Goal: Information Seeking & Learning: Compare options

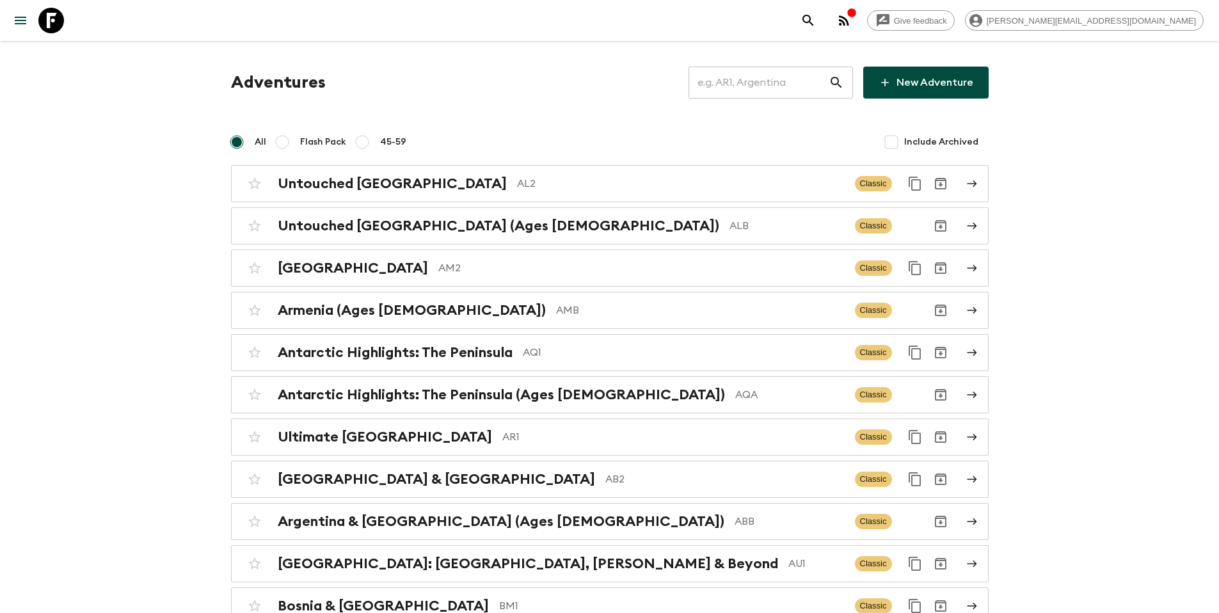
click at [795, 81] on input "text" at bounding box center [759, 83] width 140 height 36
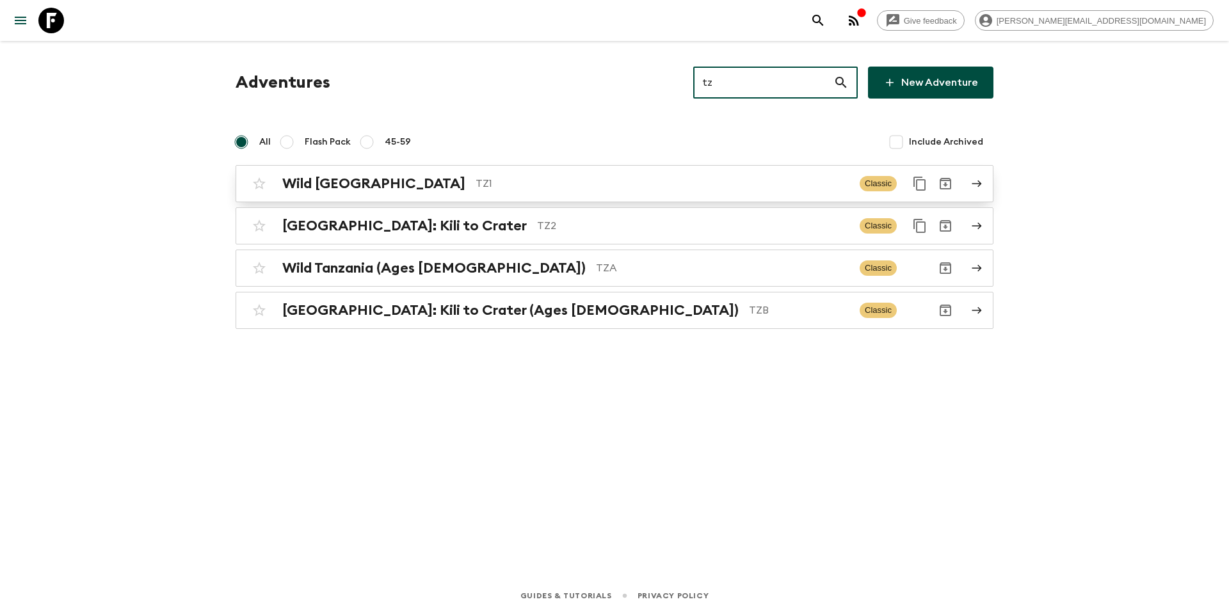
type input "tz"
click at [586, 183] on p "TZ1" at bounding box center [663, 183] width 374 height 15
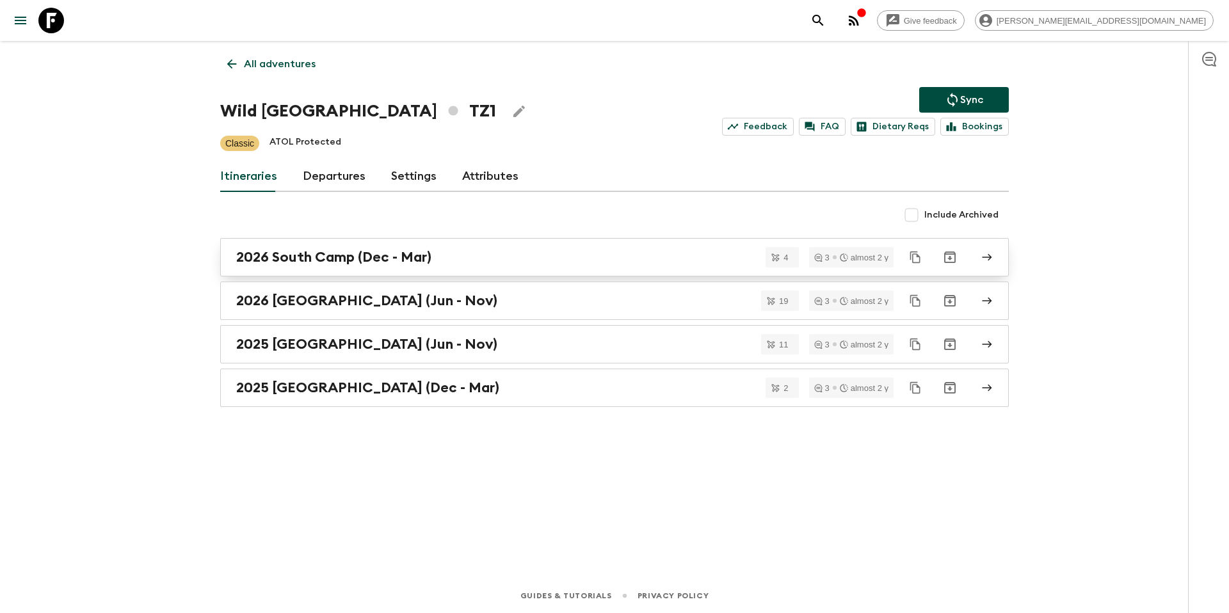
click at [545, 252] on div "2026 South Camp (Dec - Mar)" at bounding box center [602, 257] width 732 height 17
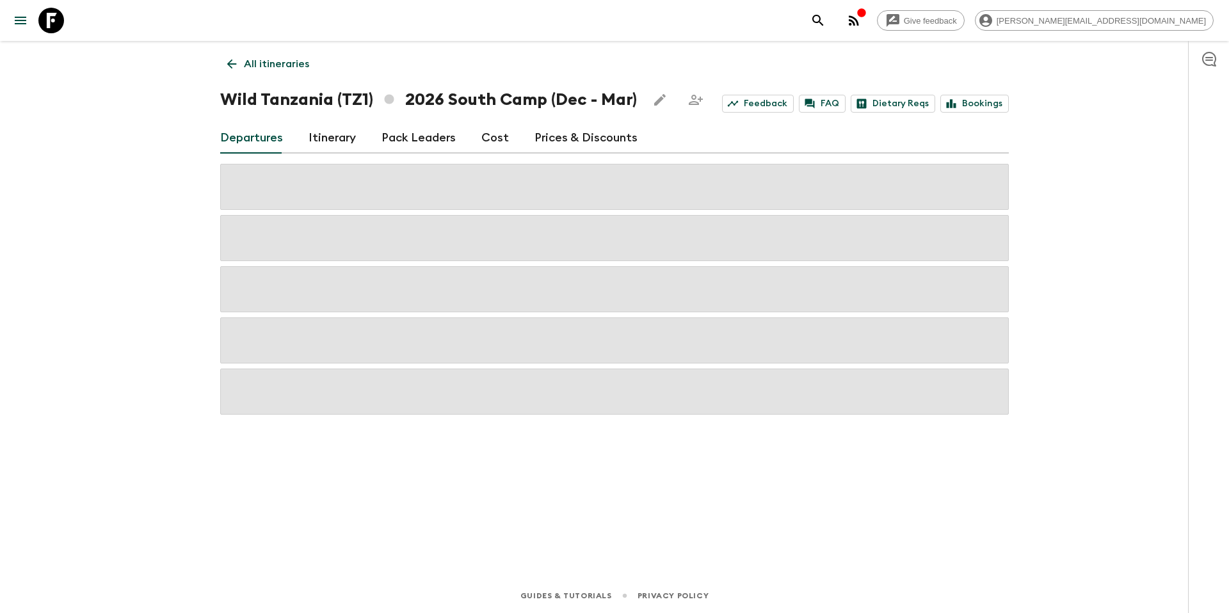
click at [607, 134] on link "Prices & Discounts" at bounding box center [586, 138] width 103 height 31
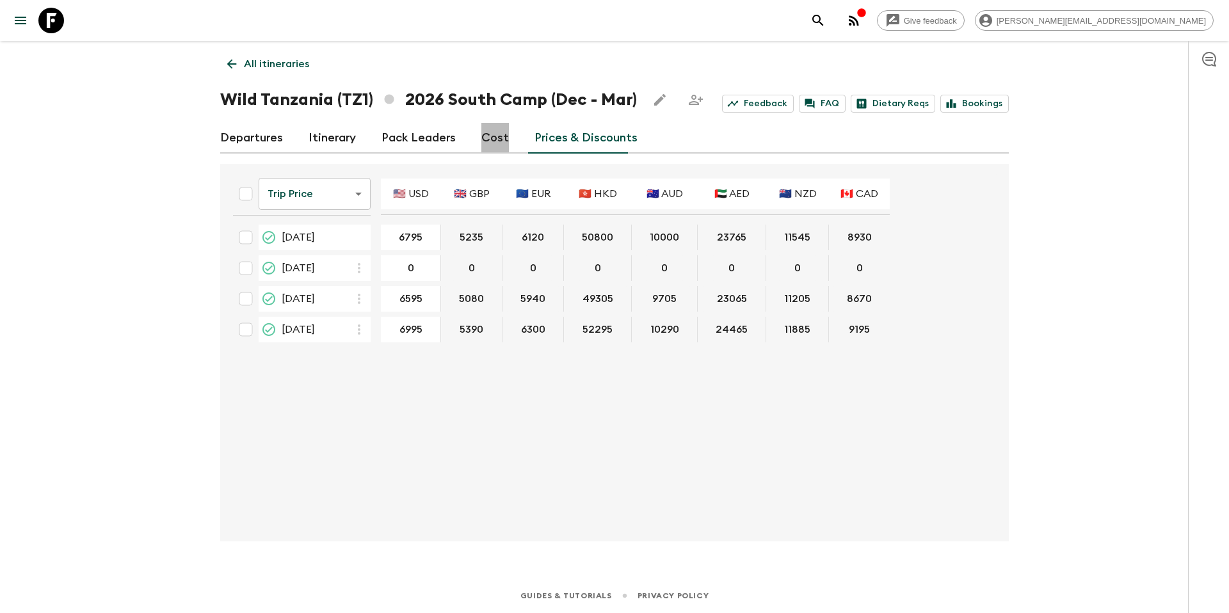
click at [490, 134] on link "Cost" at bounding box center [495, 138] width 28 height 31
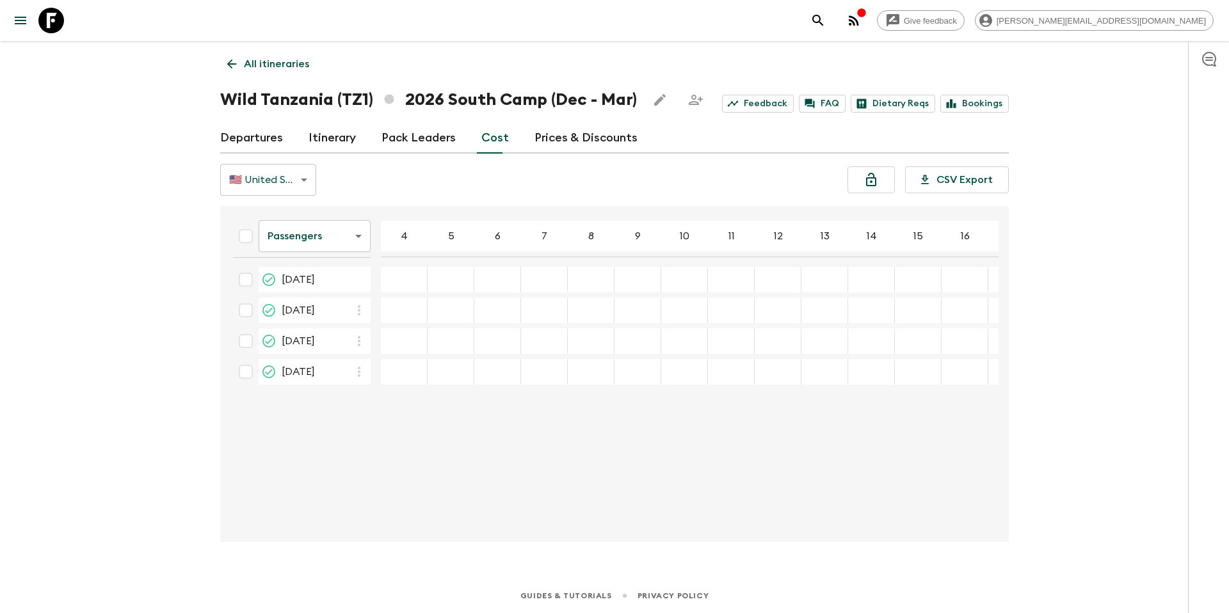
click at [269, 71] on p "All itineraries" at bounding box center [276, 63] width 65 height 15
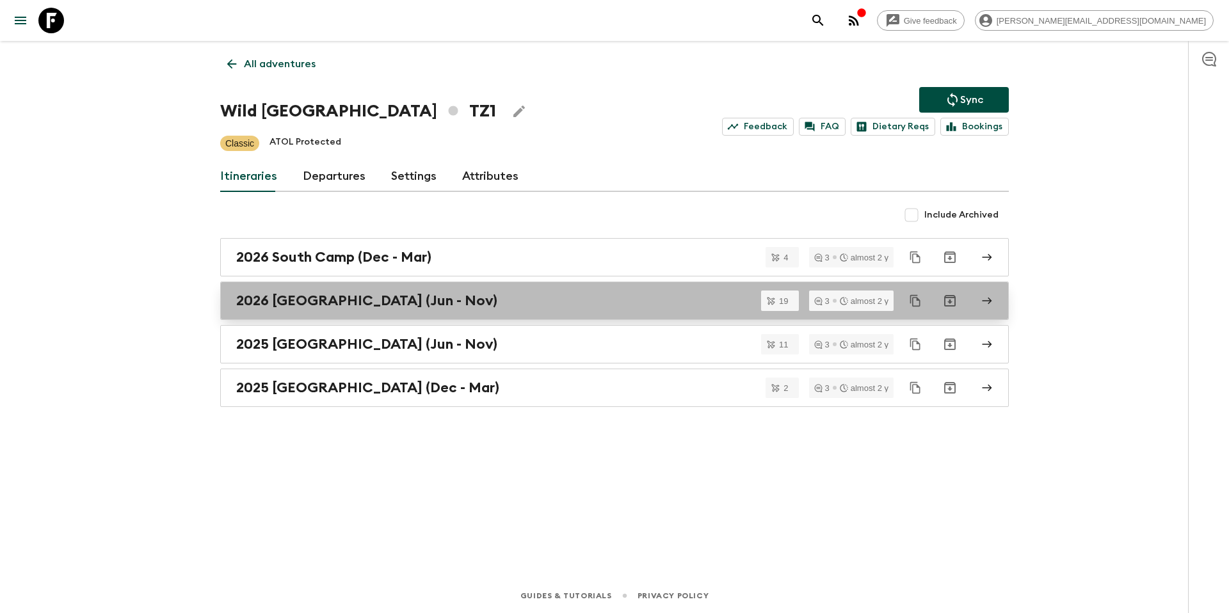
click at [402, 312] on link "2026 [GEOGRAPHIC_DATA] (Jun - Nov)" at bounding box center [614, 301] width 789 height 38
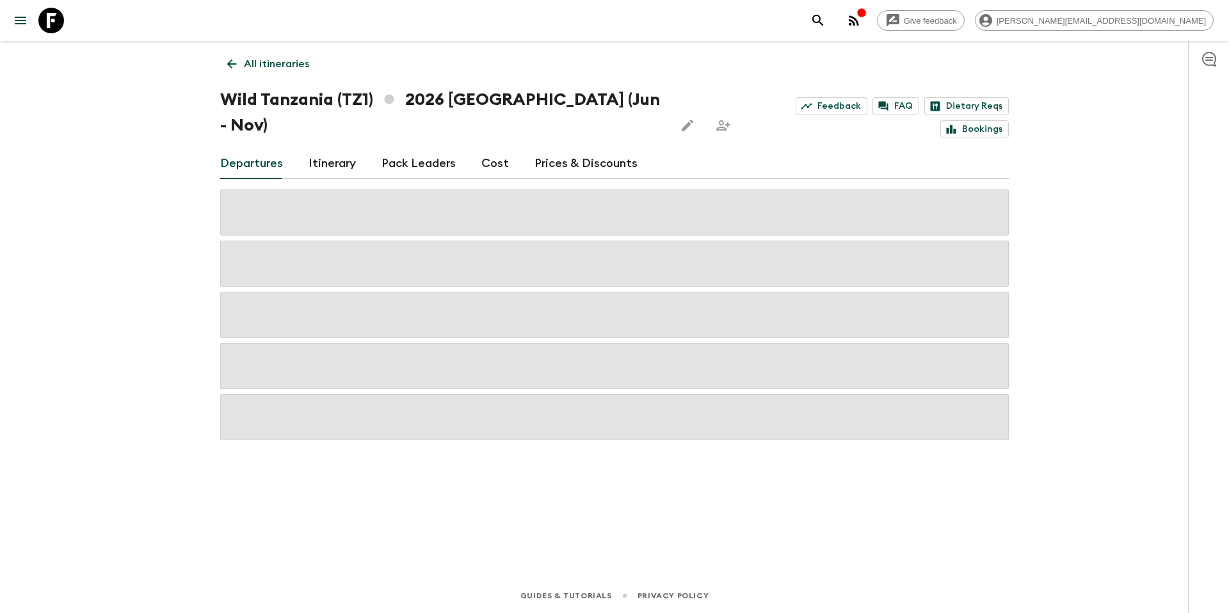
click at [486, 149] on link "Cost" at bounding box center [495, 164] width 28 height 31
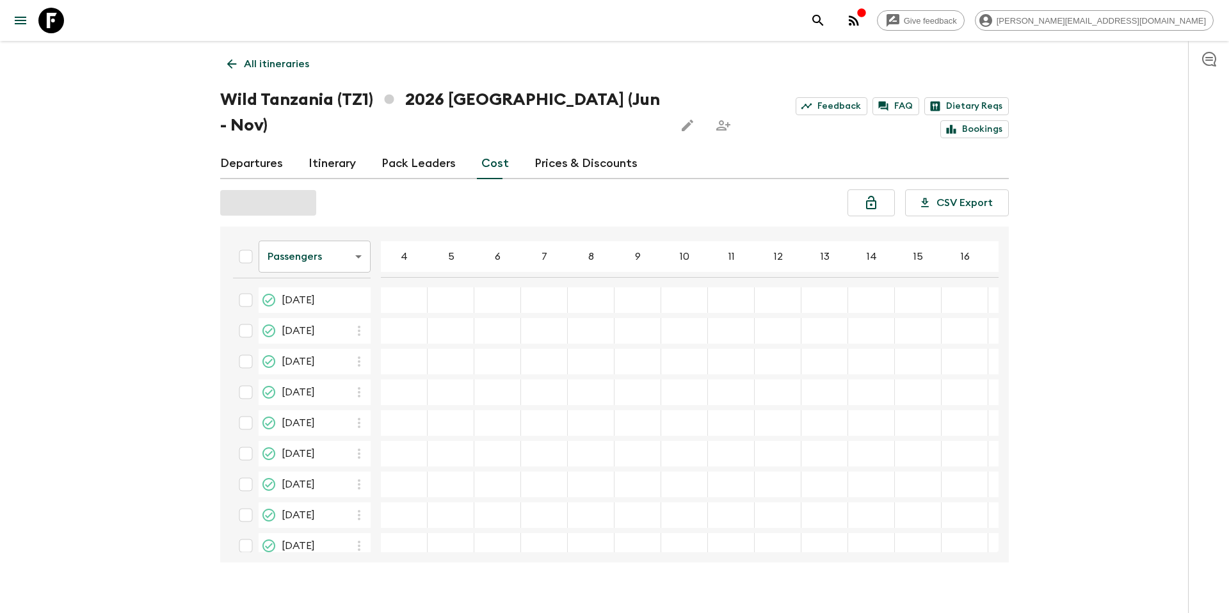
click at [267, 69] on p "All itineraries" at bounding box center [276, 63] width 65 height 15
